Goal: Task Accomplishment & Management: Use online tool/utility

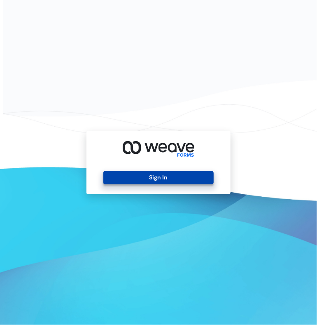
click at [166, 175] on button "Sign In" at bounding box center [158, 177] width 110 height 13
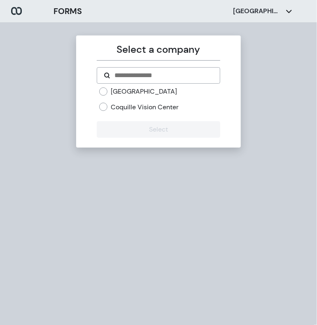
click at [150, 90] on label "[GEOGRAPHIC_DATA]" at bounding box center [144, 91] width 66 height 9
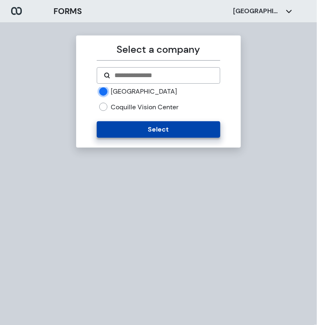
click at [148, 134] on button "Select" at bounding box center [158, 129] width 123 height 16
